Goal: Information Seeking & Learning: Learn about a topic

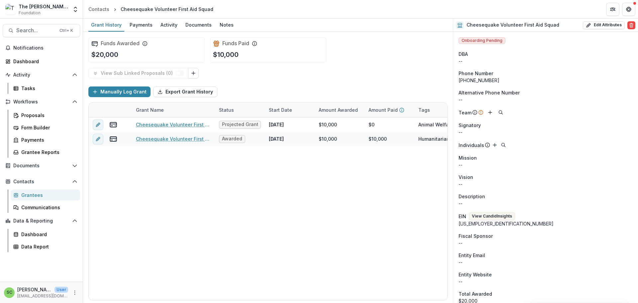
scroll to position [332, 0]
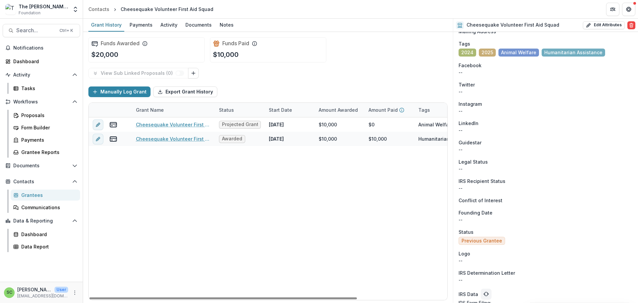
click at [49, 198] on div "Grantees" at bounding box center [48, 195] width 54 height 7
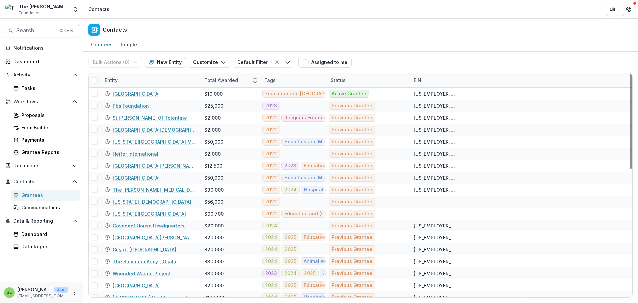
click at [31, 198] on div "Grantees" at bounding box center [48, 195] width 54 height 7
click at [144, 87] on div "Entity" at bounding box center [151, 80] width 100 height 14
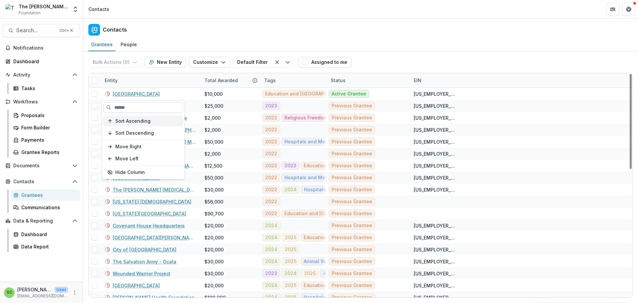
click at [142, 124] on span "Sort Ascending" at bounding box center [132, 121] width 35 height 6
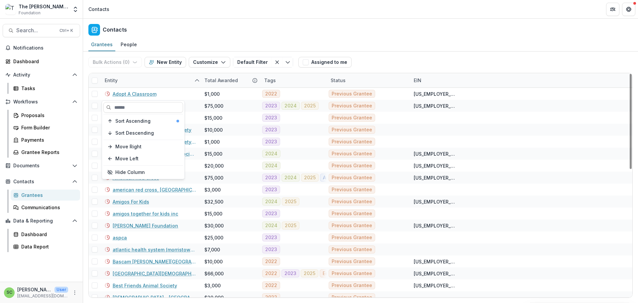
click at [148, 87] on div "Entity" at bounding box center [151, 80] width 100 height 14
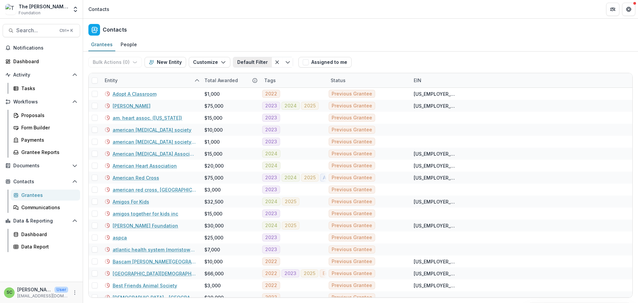
click at [272, 67] on button "Default Filter" at bounding box center [252, 62] width 39 height 11
click at [373, 87] on button "Save changes" at bounding box center [384, 81] width 43 height 11
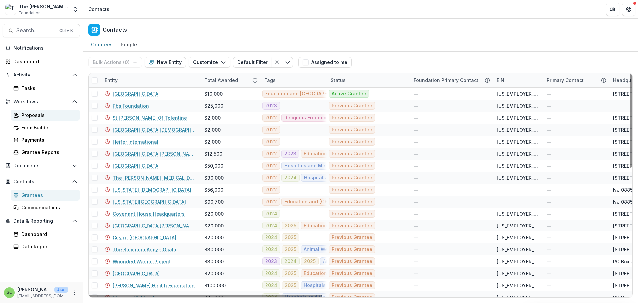
click at [51, 119] on div "Proposals" at bounding box center [48, 115] width 54 height 7
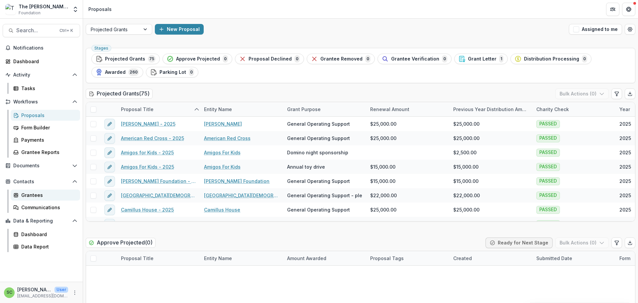
click at [47, 198] on div "Grantees" at bounding box center [48, 195] width 54 height 7
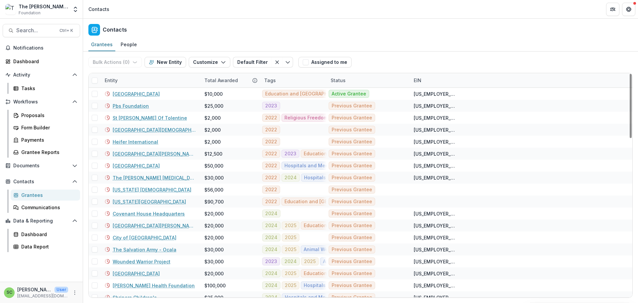
click at [156, 87] on div "Entity" at bounding box center [151, 80] width 100 height 14
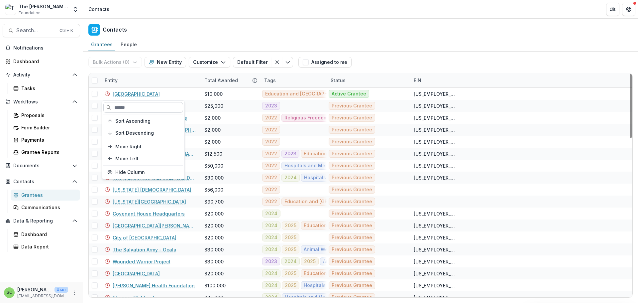
click at [131, 109] on input at bounding box center [143, 107] width 80 height 11
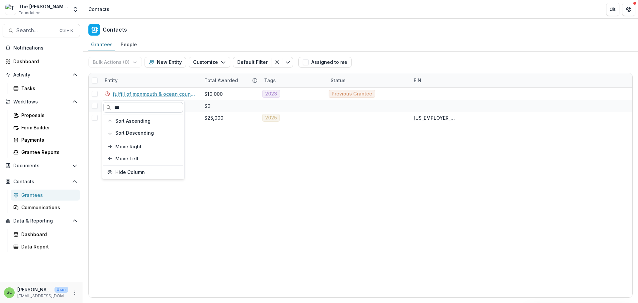
type input "***"
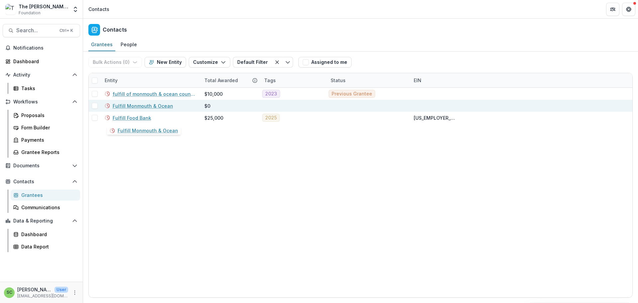
click at [166, 109] on link "Fulfill Monmouth & Ocean" at bounding box center [143, 105] width 61 height 7
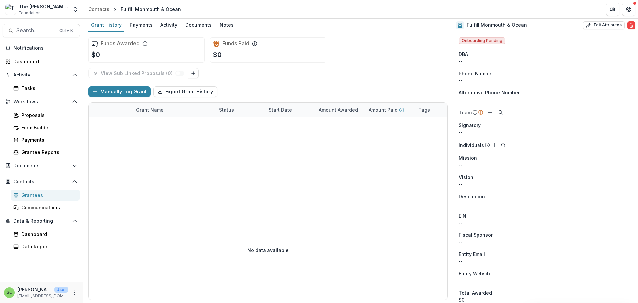
click at [38, 198] on div "Grantees" at bounding box center [48, 195] width 54 height 7
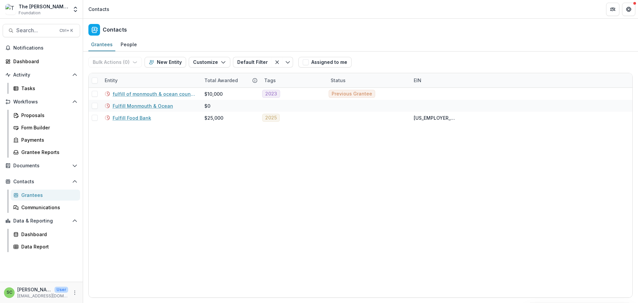
click at [135, 87] on div "Entity" at bounding box center [151, 80] width 100 height 14
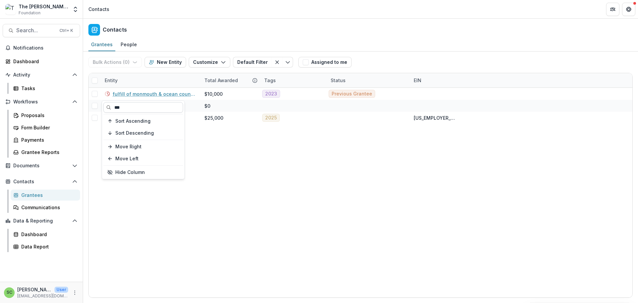
click at [136, 110] on input "***" at bounding box center [143, 107] width 80 height 11
type input "*"
type input "*******"
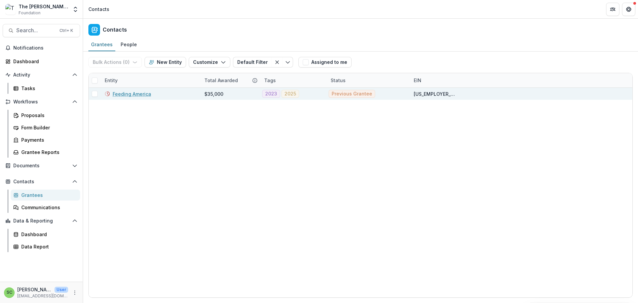
click at [137, 97] on link "Feeding America" at bounding box center [132, 93] width 39 height 7
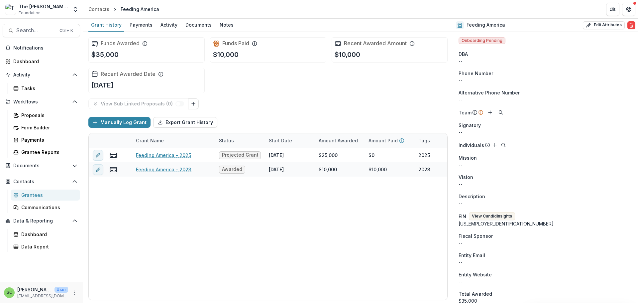
click at [49, 198] on div "Grantees" at bounding box center [48, 195] width 54 height 7
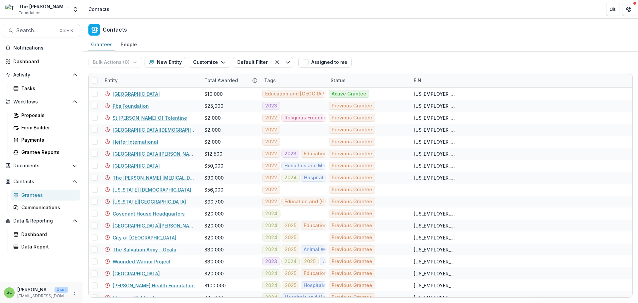
click at [149, 87] on div "Entity" at bounding box center [151, 80] width 100 height 14
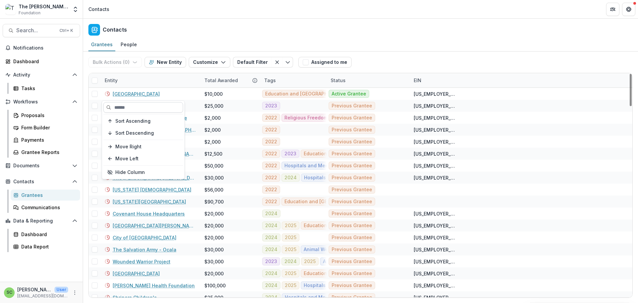
click at [121, 109] on input at bounding box center [143, 107] width 80 height 11
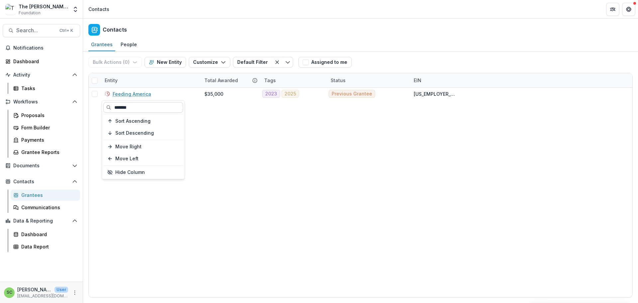
type input "*******"
click at [45, 198] on div "Grantees" at bounding box center [48, 195] width 54 height 7
click at [147, 87] on div "Entity" at bounding box center [151, 80] width 100 height 14
drag, startPoint x: 143, startPoint y: 110, endPoint x: 107, endPoint y: 109, distance: 35.9
click at [107, 109] on input "*******" at bounding box center [143, 107] width 80 height 11
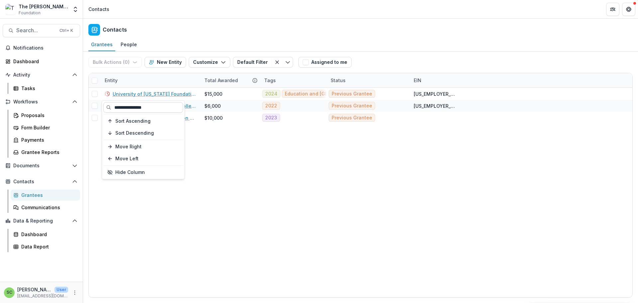
type input "**********"
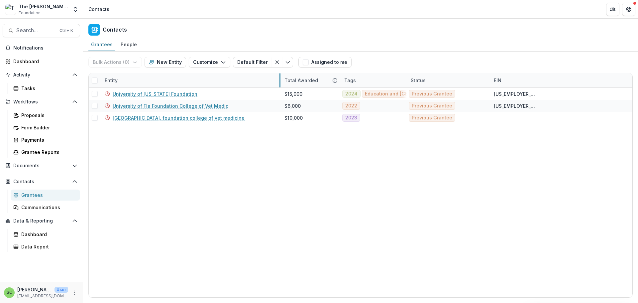
drag, startPoint x: 201, startPoint y: 94, endPoint x: 282, endPoint y: 100, distance: 80.3
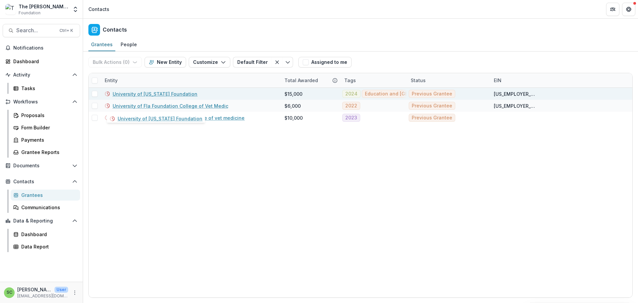
click at [149, 97] on link "University of [US_STATE] Foundation" at bounding box center [155, 93] width 85 height 7
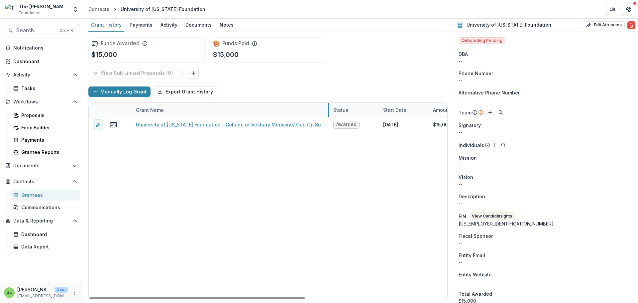
drag, startPoint x: 216, startPoint y: 135, endPoint x: 330, endPoint y: 137, distance: 114.4
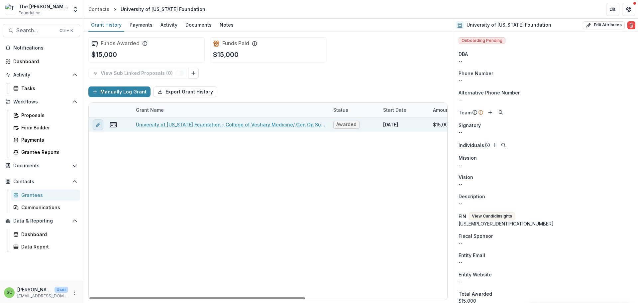
click at [100, 127] on icon "edit" at bounding box center [97, 124] width 5 height 5
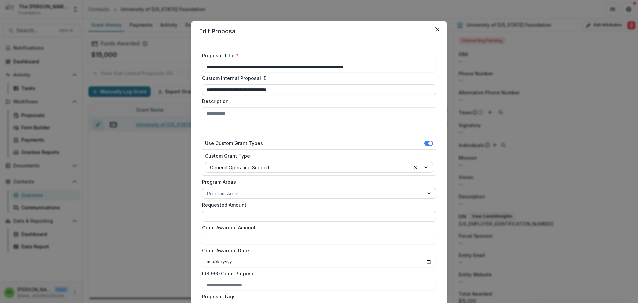
type input "*******"
click at [324, 72] on input "**********" at bounding box center [319, 67] width 234 height 11
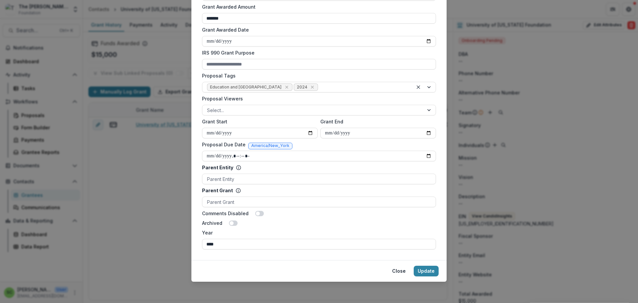
scroll to position [351, 0]
type input "**********"
click at [439, 266] on button "Update" at bounding box center [426, 271] width 25 height 11
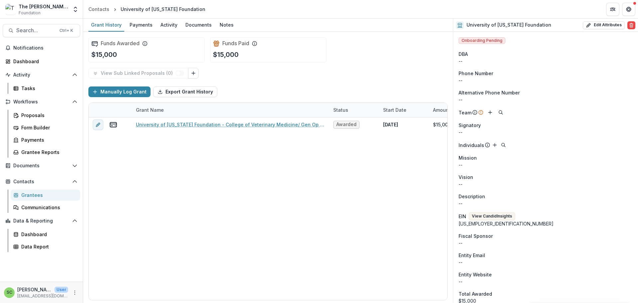
click at [38, 198] on div "Grantees" at bounding box center [48, 195] width 54 height 7
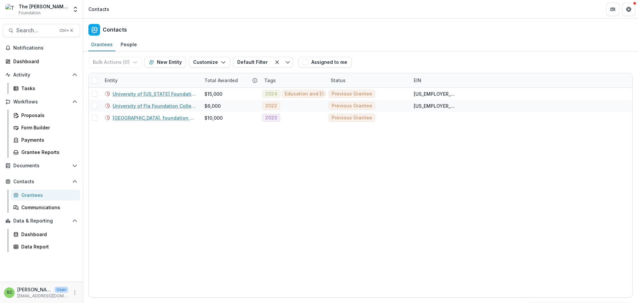
click at [31, 198] on div "Grantees" at bounding box center [48, 195] width 54 height 7
click at [154, 87] on div "Entity" at bounding box center [151, 80] width 100 height 14
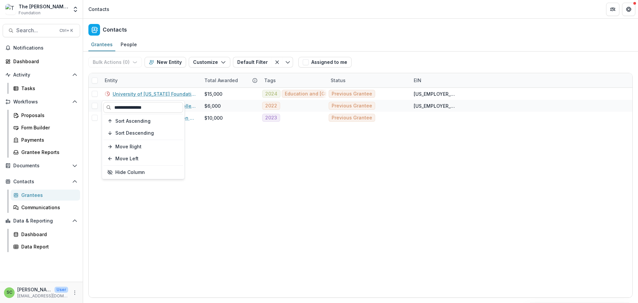
drag, startPoint x: 162, startPoint y: 109, endPoint x: 79, endPoint y: 109, distance: 82.1
click at [79, 109] on body "Skip to content The [PERSON_NAME] Foundation Foundation Aggregate Analysis Foun…" at bounding box center [319, 151] width 638 height 303
drag, startPoint x: 158, startPoint y: 108, endPoint x: 114, endPoint y: 107, distance: 43.6
click at [114, 107] on input "**********" at bounding box center [143, 107] width 80 height 11
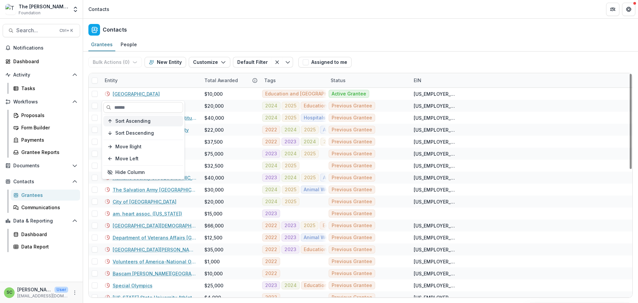
click at [134, 124] on span "Sort Ascending" at bounding box center [132, 121] width 35 height 6
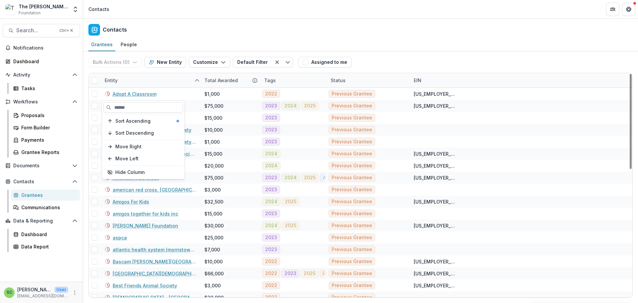
click at [142, 87] on div "Entity" at bounding box center [151, 80] width 100 height 14
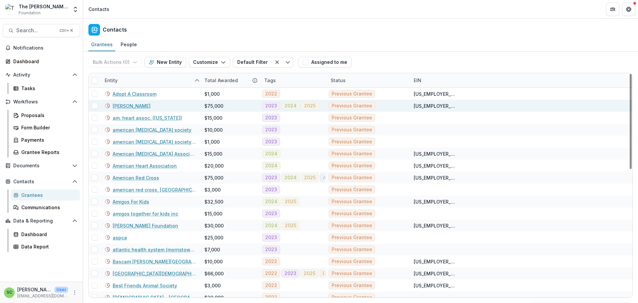
click at [137, 109] on link "[PERSON_NAME]" at bounding box center [132, 105] width 38 height 7
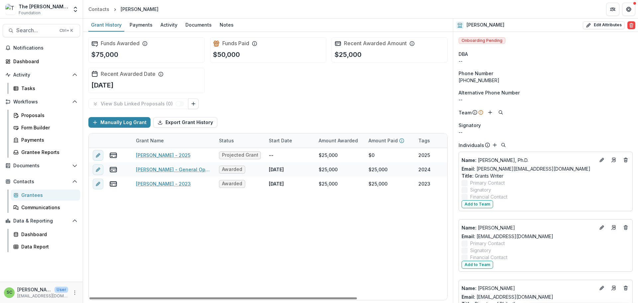
click at [35, 198] on div "Grantees" at bounding box center [48, 195] width 54 height 7
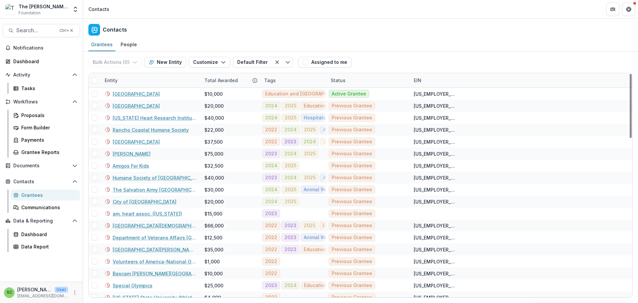
click at [147, 87] on div "Entity" at bounding box center [151, 80] width 100 height 14
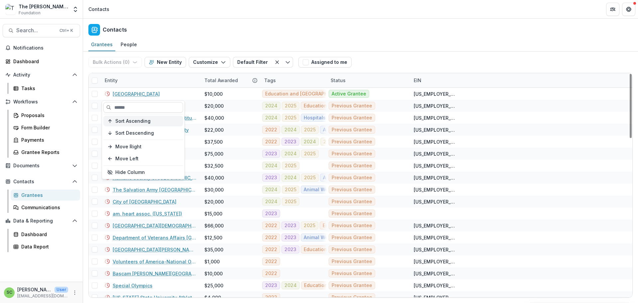
click at [144, 124] on span "Sort Ascending" at bounding box center [132, 121] width 35 height 6
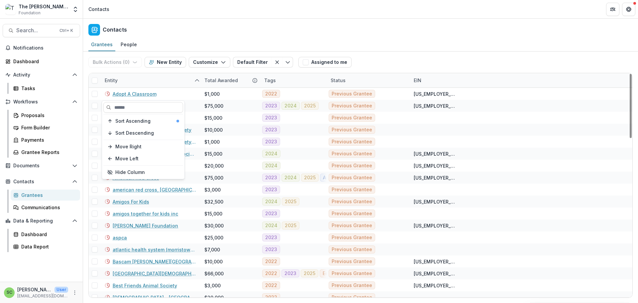
click at [157, 87] on div "Entity" at bounding box center [151, 80] width 100 height 14
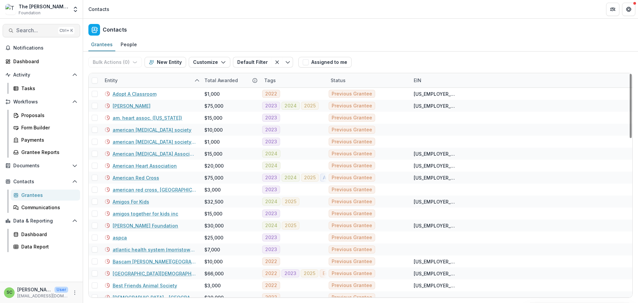
click at [37, 34] on span "Search..." at bounding box center [35, 30] width 39 height 6
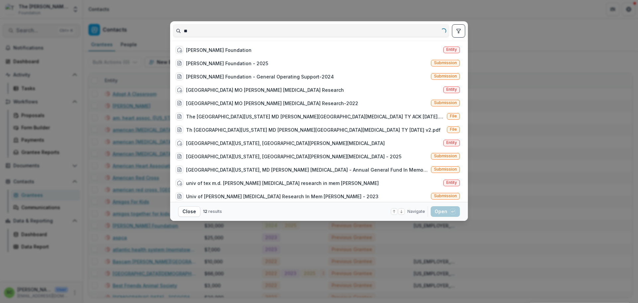
type input "*"
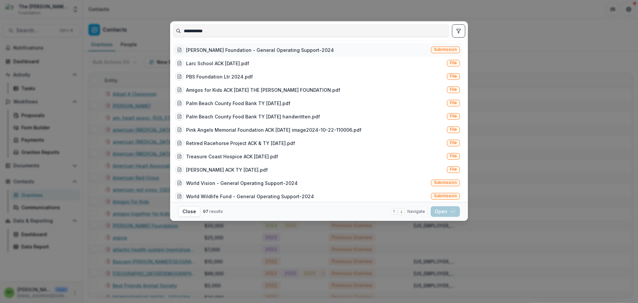
type input "**********"
click at [186, 54] on div "[PERSON_NAME] Foundation - General Operating Support-2024" at bounding box center [260, 50] width 148 height 7
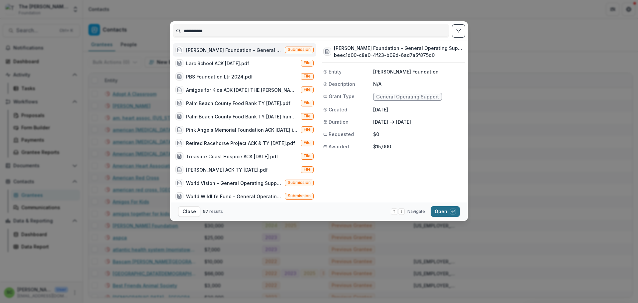
click at [460, 215] on button "Open with enter key" at bounding box center [445, 211] width 29 height 11
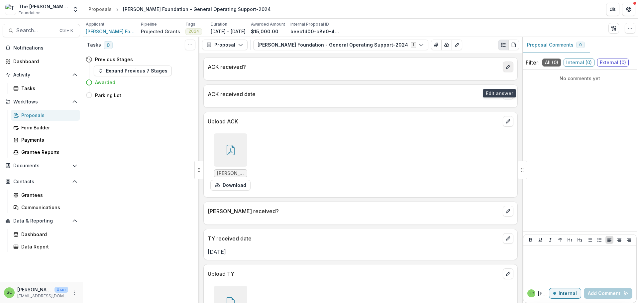
click at [506, 69] on icon "edit" at bounding box center [508, 66] width 5 height 5
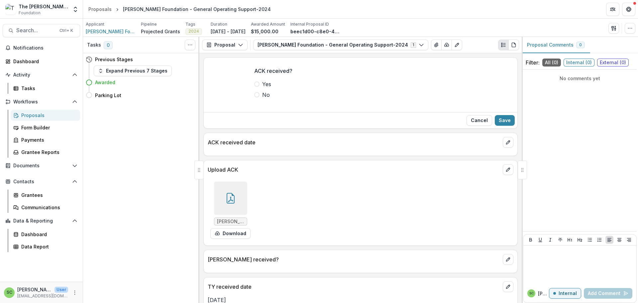
click at [359, 241] on div "[PERSON_NAME] Foundation ACK [DATE] The [PERSON_NAME] Foundation #379733_.pdf D…" at bounding box center [307, 210] width 199 height 63
click at [460, 48] on icon "Edit as form" at bounding box center [456, 44] width 5 height 5
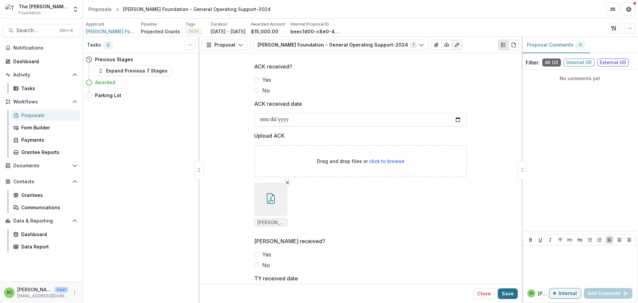
click at [503, 292] on button "Save" at bounding box center [508, 293] width 20 height 11
click at [482, 289] on button "Close" at bounding box center [484, 293] width 22 height 11
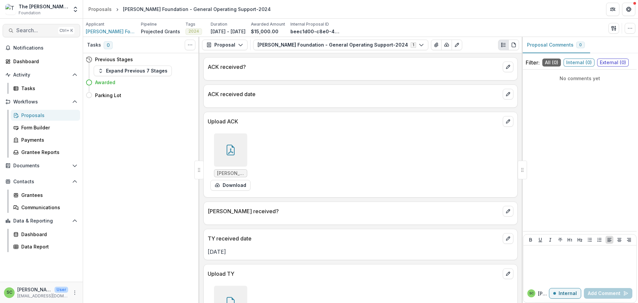
click at [20, 34] on span "Search..." at bounding box center [35, 30] width 39 height 6
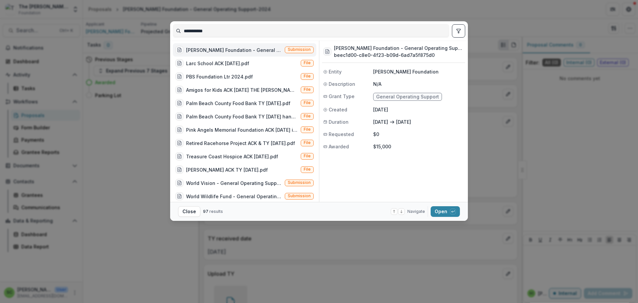
drag, startPoint x: 186, startPoint y: 37, endPoint x: 148, endPoint y: 37, distance: 37.6
click at [173, 36] on input "**********" at bounding box center [311, 31] width 276 height 11
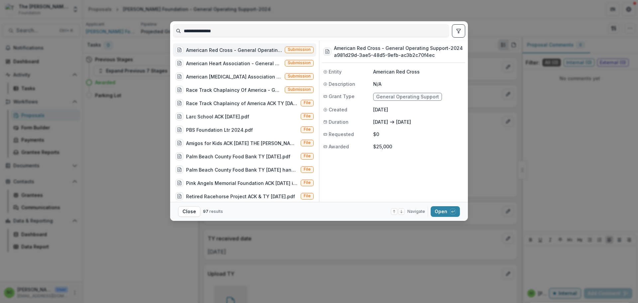
type input "**********"
click at [186, 54] on div "American Red Cross - General Operating Support-2024" at bounding box center [234, 50] width 96 height 7
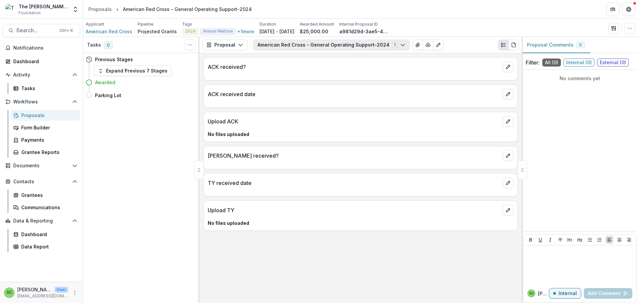
click at [299, 50] on button "American Red Cross - General Operating Support-2024 1" at bounding box center [331, 45] width 157 height 11
click at [296, 50] on button "American Red Cross - General Operating Support-2024 1" at bounding box center [331, 45] width 157 height 11
click at [107, 33] on span "American Red Cross" at bounding box center [109, 31] width 47 height 7
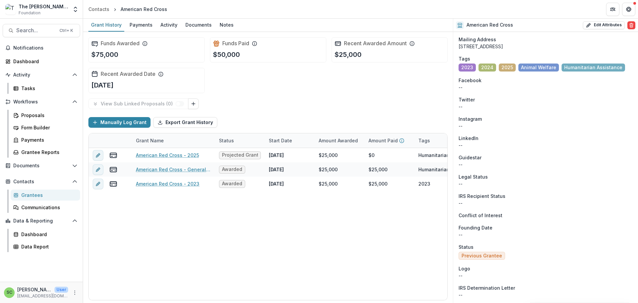
scroll to position [332, 0]
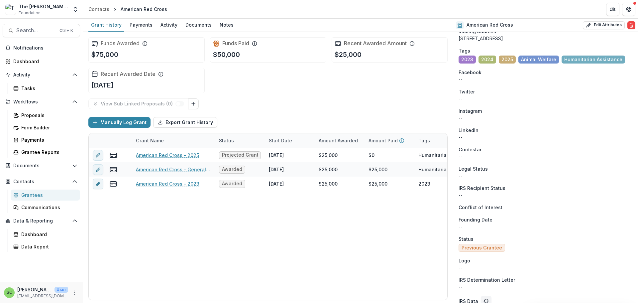
click at [29, 9] on div "The [PERSON_NAME] Foundation" at bounding box center [44, 6] width 50 height 7
click at [58, 9] on div "The [PERSON_NAME] Foundation" at bounding box center [44, 6] width 50 height 7
click at [73, 13] on icon "Open entity switcher" at bounding box center [75, 9] width 7 height 7
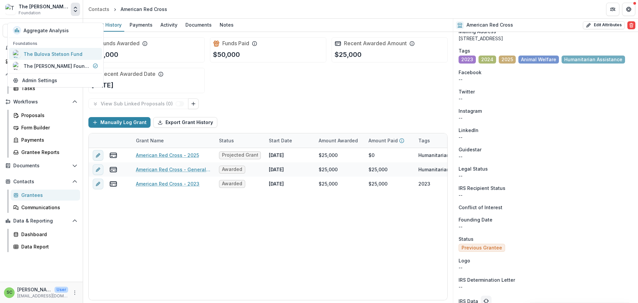
click at [61, 58] on div "The Bulova Stetson Fund" at bounding box center [53, 54] width 59 height 7
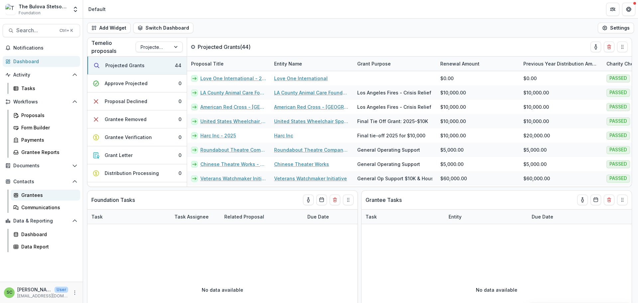
click at [54, 198] on div "Grantees" at bounding box center [48, 195] width 54 height 7
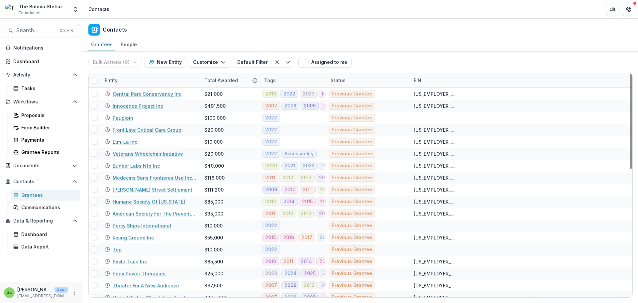
click at [186, 87] on div "Entity" at bounding box center [151, 80] width 100 height 14
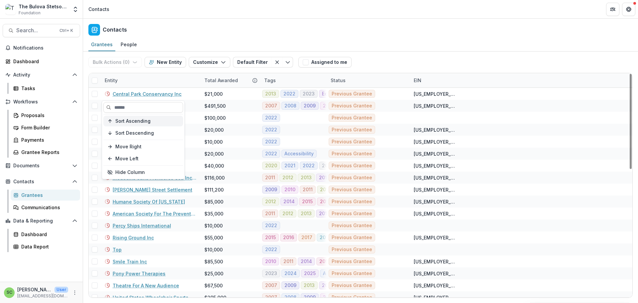
click at [157, 126] on button "Sort Ascending" at bounding box center [143, 121] width 80 height 11
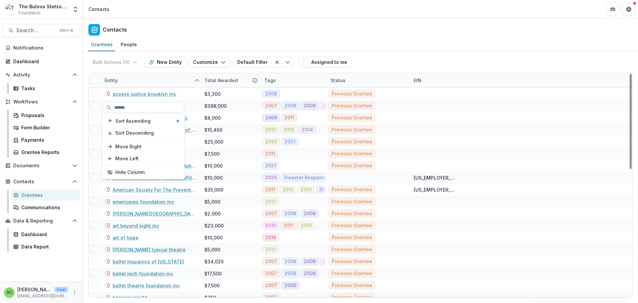
click at [166, 87] on div "Entity" at bounding box center [151, 80] width 100 height 14
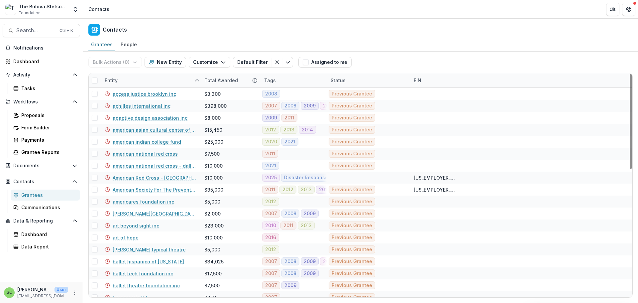
click at [289, 87] on div "Tags" at bounding box center [293, 80] width 66 height 14
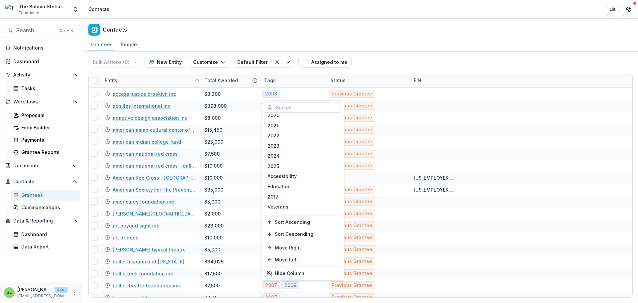
scroll to position [166, 0]
click at [307, 123] on div "2024" at bounding box center [302, 117] width 77 height 10
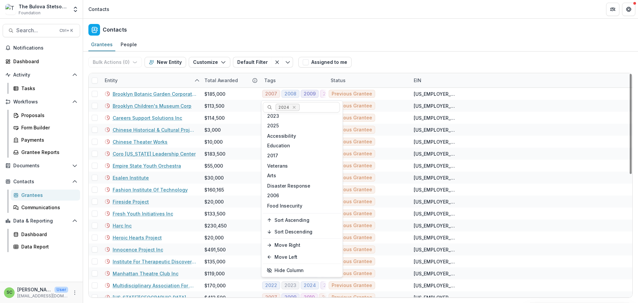
click at [446, 36] on div "Contacts" at bounding box center [360, 29] width 555 height 20
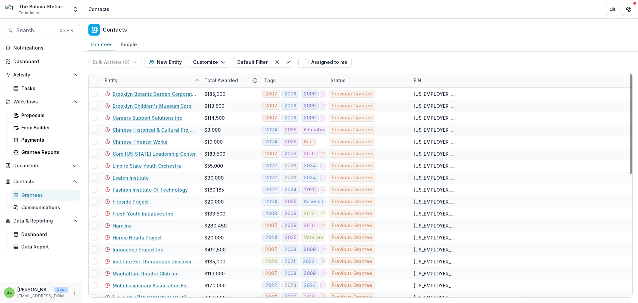
click at [309, 87] on div "Tags" at bounding box center [293, 80] width 66 height 14
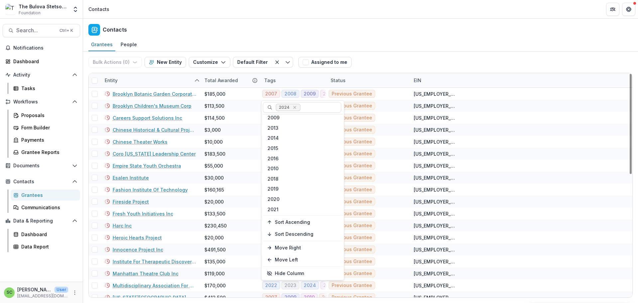
scroll to position [0, 0]
click at [367, 34] on div "Contacts" at bounding box center [360, 29] width 555 height 20
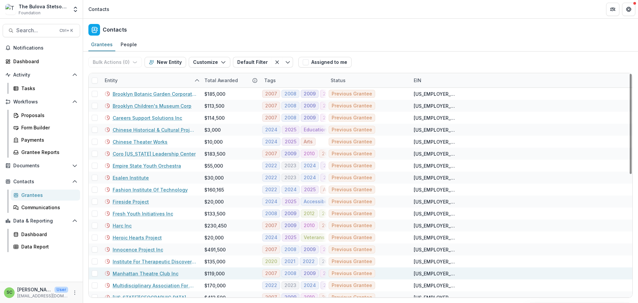
click at [169, 277] on link "Manhattan Theatre Club Inc" at bounding box center [146, 273] width 66 height 7
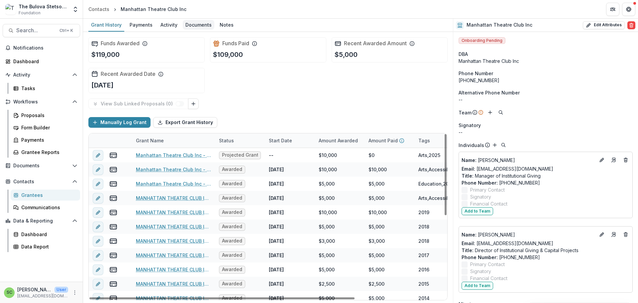
click at [214, 27] on div "Documents" at bounding box center [199, 25] width 32 height 10
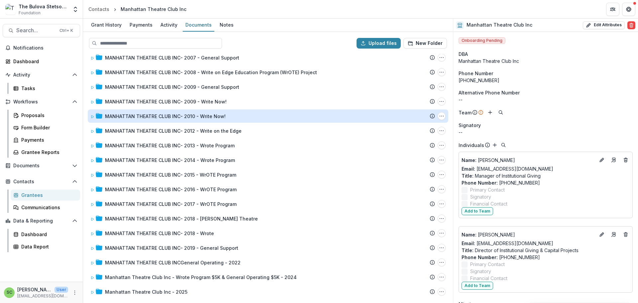
scroll to position [99, 0]
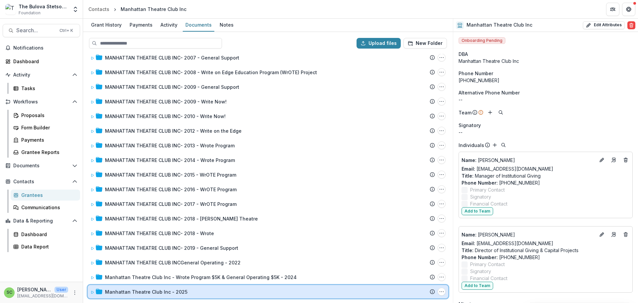
click at [94, 290] on icon at bounding box center [92, 292] width 4 height 4
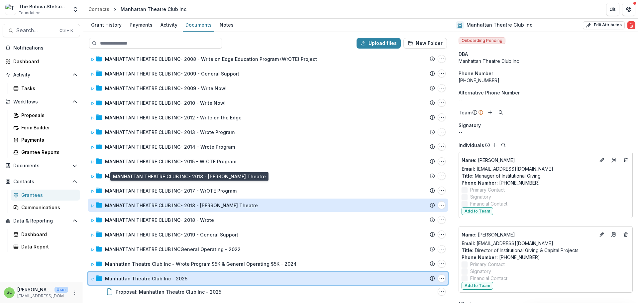
scroll to position [116, 0]
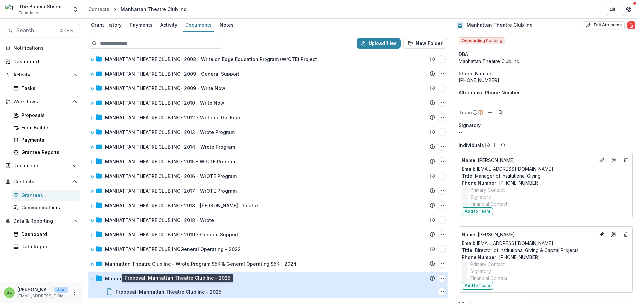
click at [201, 289] on div "Proposal: Manhattan Theatre Club Inc - 2025" at bounding box center [169, 291] width 106 height 7
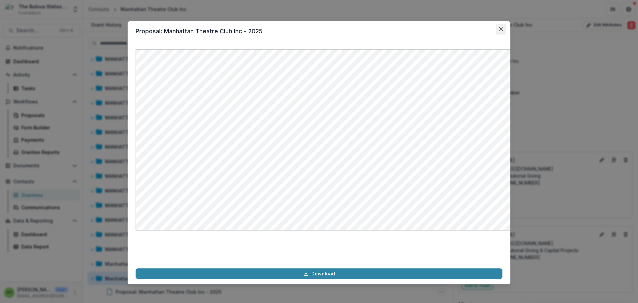
click at [503, 31] on icon "Close" at bounding box center [501, 29] width 4 height 4
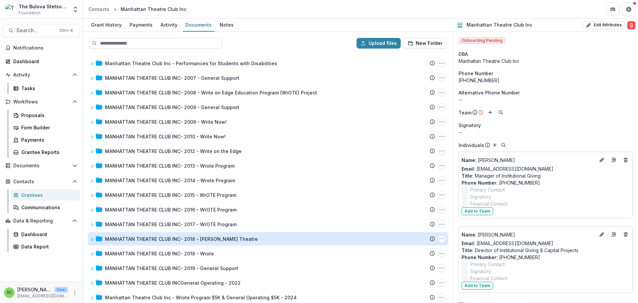
scroll to position [0, 0]
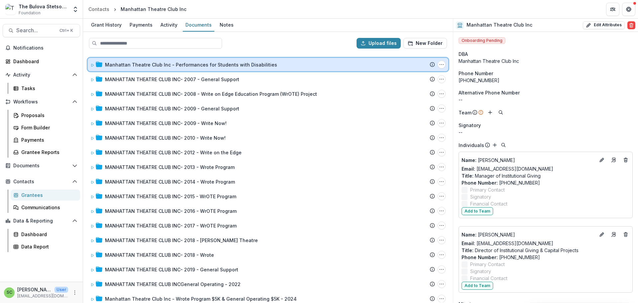
click at [94, 67] on icon at bounding box center [92, 65] width 4 height 4
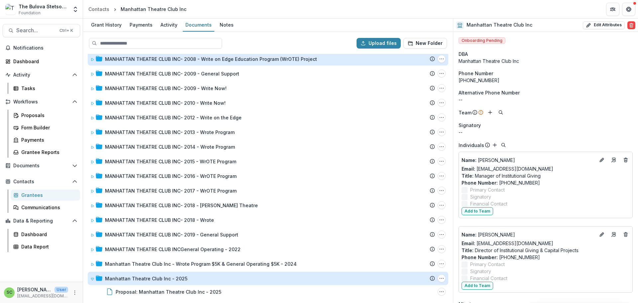
scroll to position [132, 0]
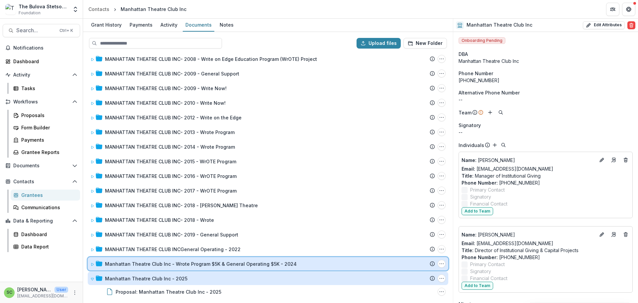
click at [94, 262] on icon at bounding box center [92, 264] width 4 height 4
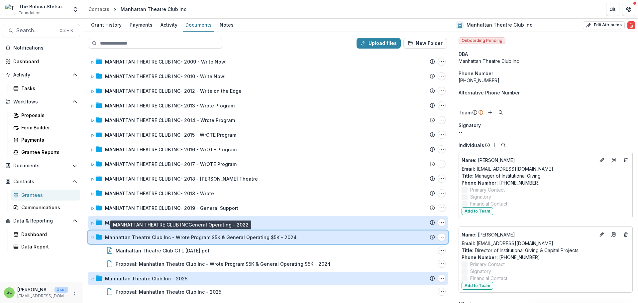
scroll to position [166, 0]
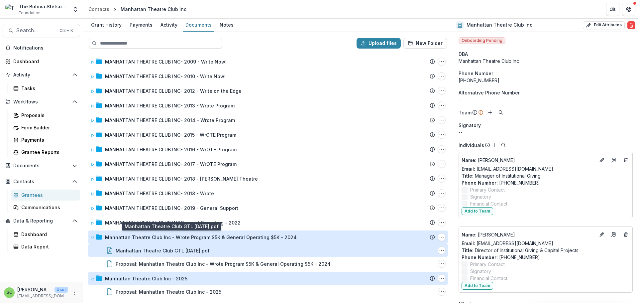
click at [201, 247] on div "Manhattan Theatre Club GTL [DATE].pdf" at bounding box center [163, 250] width 94 height 7
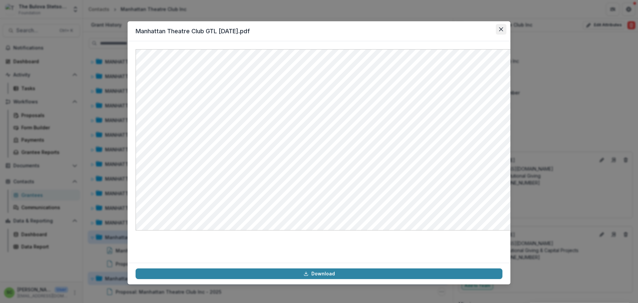
click at [503, 31] on icon "Close" at bounding box center [501, 29] width 4 height 4
